Goal: Task Accomplishment & Management: Use online tool/utility

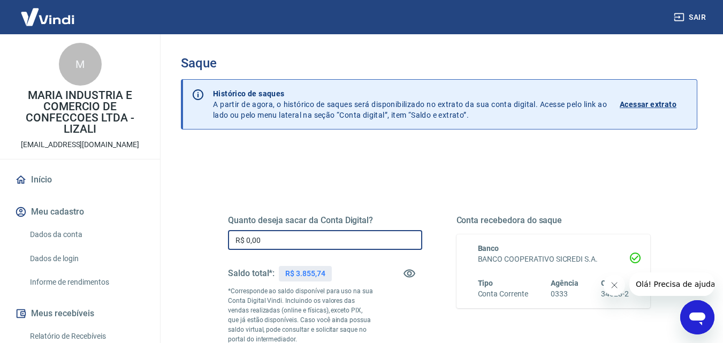
click at [304, 231] on input "R$ 0,00" at bounding box center [325, 240] width 194 height 20
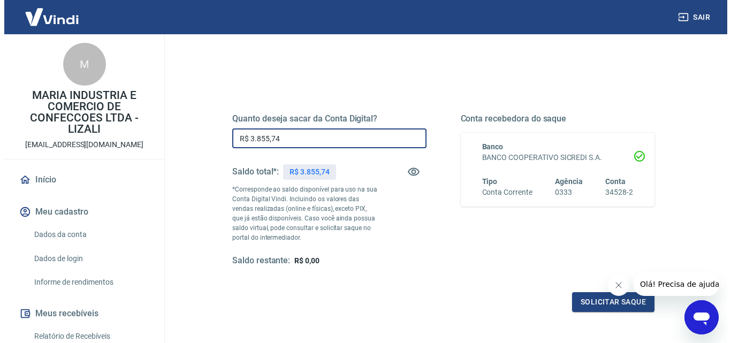
scroll to position [107, 0]
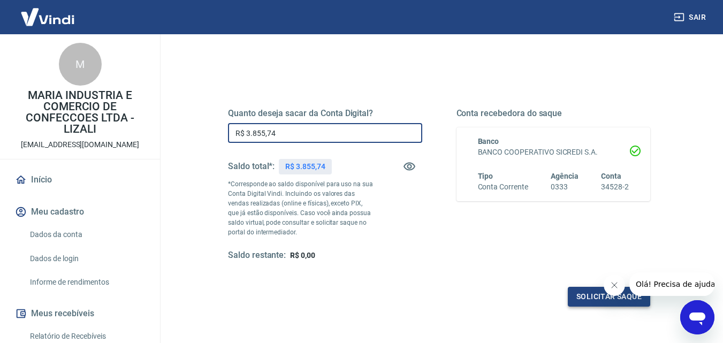
type input "R$ 3.855,74"
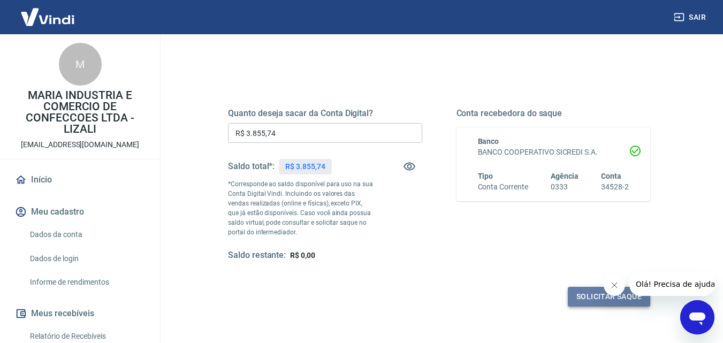
click at [571, 293] on button "Solicitar saque" at bounding box center [609, 297] width 82 height 20
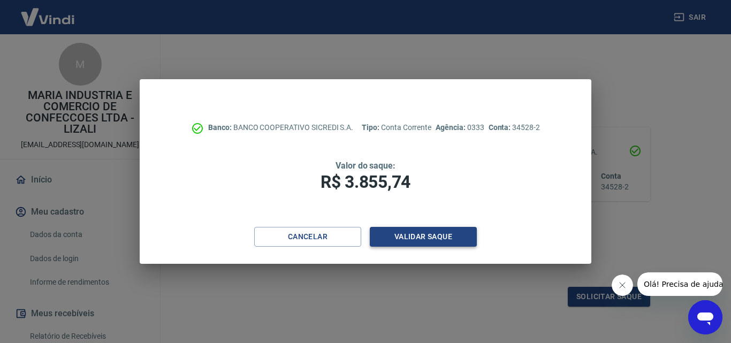
click at [433, 241] on button "Validar saque" at bounding box center [423, 237] width 107 height 20
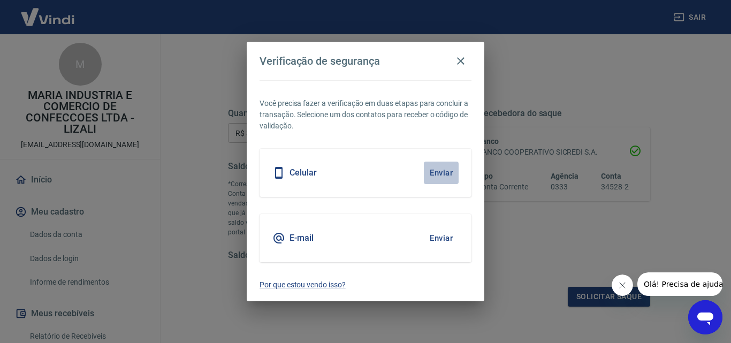
click at [435, 178] on button "Enviar" at bounding box center [441, 173] width 35 height 22
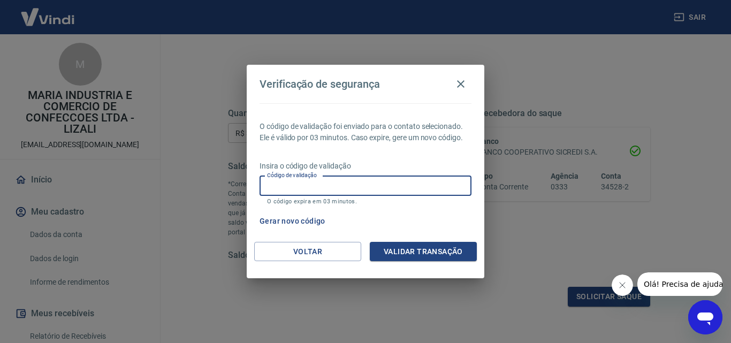
click at [435, 178] on input "Código de validação" at bounding box center [365, 186] width 212 height 20
type input "698821"
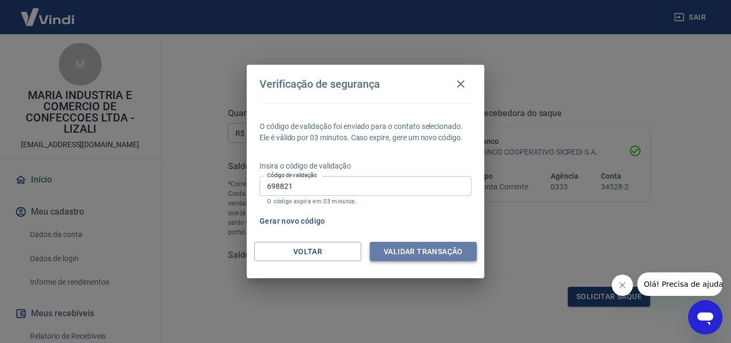
click at [416, 248] on button "Validar transação" at bounding box center [423, 252] width 107 height 20
